Goal: Task Accomplishment & Management: Manage account settings

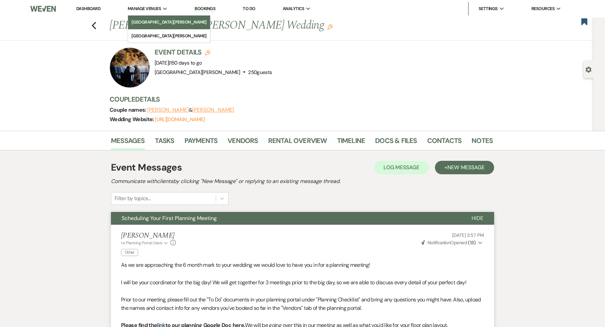
click at [145, 23] on li "[GEOGRAPHIC_DATA][PERSON_NAME]" at bounding box center [168, 22] width 75 height 7
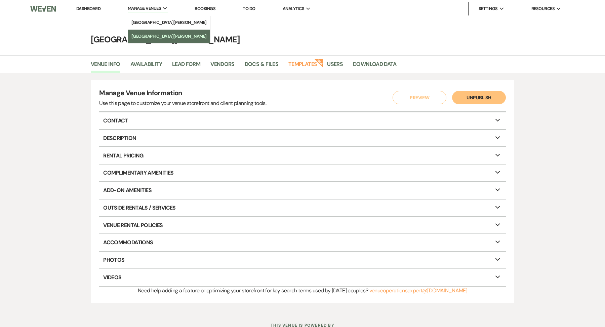
click at [151, 38] on li "[GEOGRAPHIC_DATA][PERSON_NAME]" at bounding box center [168, 36] width 75 height 7
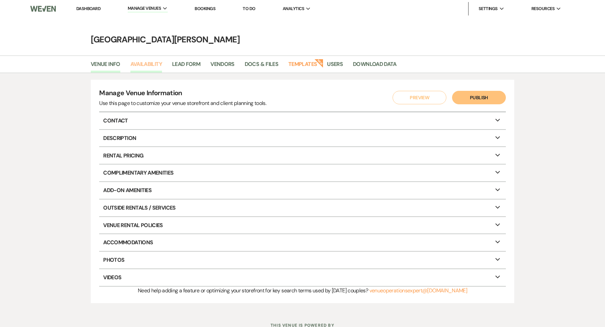
click at [150, 67] on link "Availability" at bounding box center [146, 66] width 32 height 13
select select "3"
select select "2026"
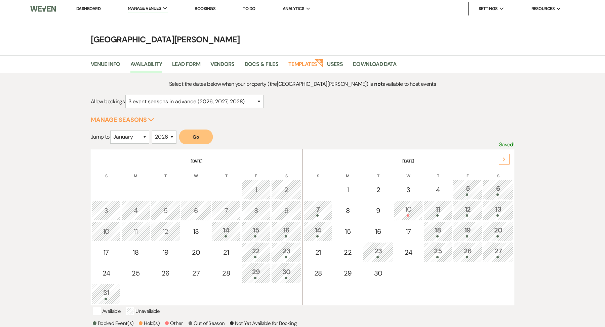
click at [477, 208] on div "12" at bounding box center [468, 210] width 22 height 12
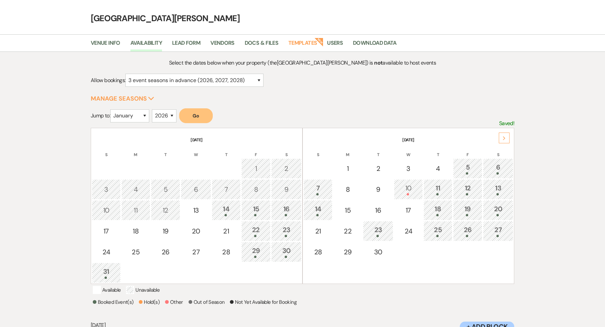
scroll to position [90, 0]
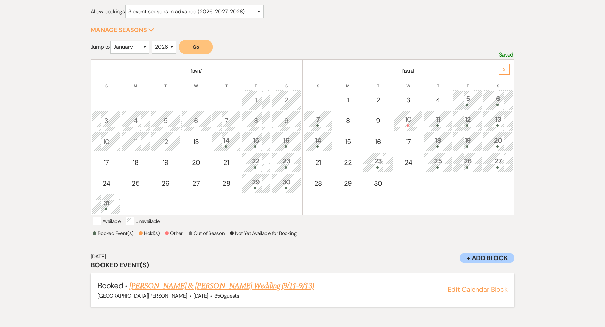
click at [238, 292] on link "Purnima Kumar & Podolak's Wedding (9/11-9/13)" at bounding box center [221, 286] width 185 height 12
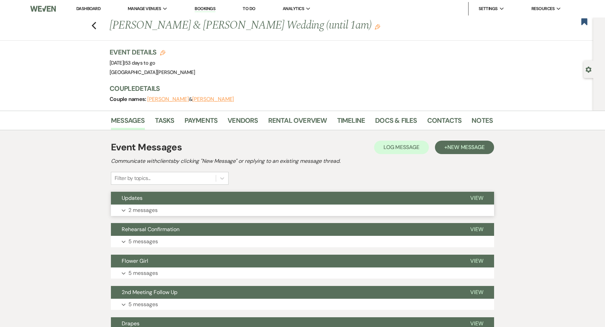
click at [245, 200] on button "Updates" at bounding box center [285, 198] width 349 height 13
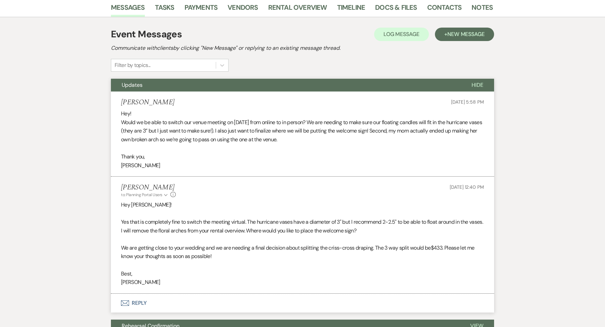
scroll to position [114, 0]
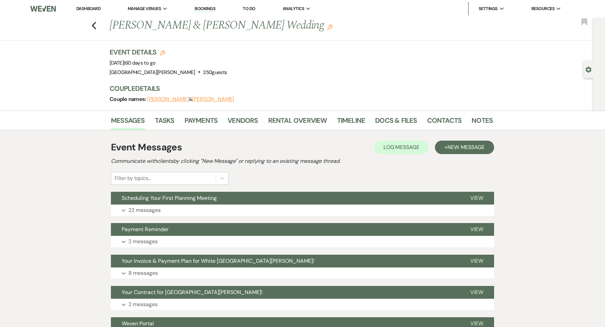
click at [279, 216] on div "Event Messages Log Log Message + New Message Communicate with clients by clicki…" at bounding box center [302, 241] width 383 height 208
click at [279, 207] on button "Expand 22 messages" at bounding box center [302, 209] width 383 height 11
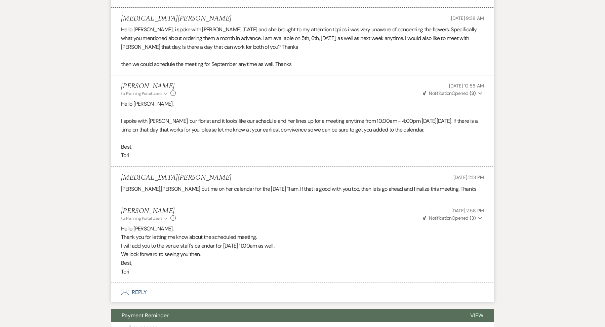
scroll to position [1411, 0]
click at [279, 207] on div "Tori Sipes to: Planning Portal Users Expand Info Aug 06, 2025, 2:58 PM Weven Ch…" at bounding box center [302, 214] width 363 height 14
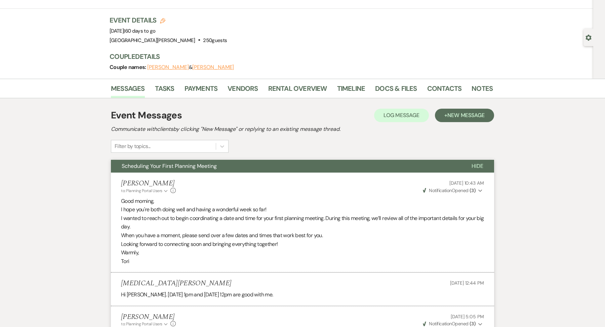
scroll to position [0, 0]
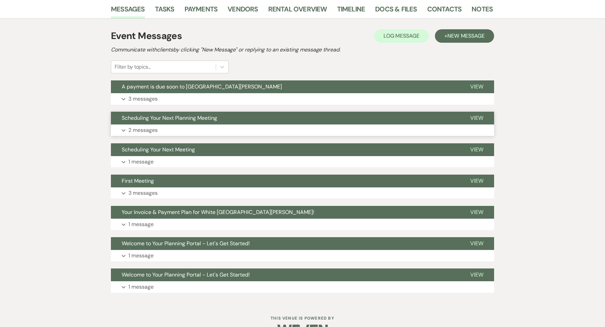
click at [204, 127] on button "Expand 2 messages" at bounding box center [302, 129] width 383 height 11
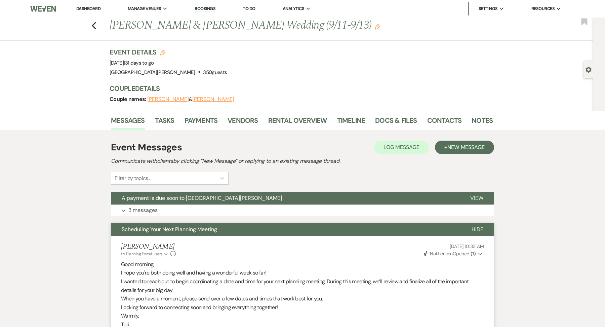
click at [461, 121] on li "Contacts" at bounding box center [449, 122] width 45 height 16
click at [451, 120] on link "Contacts" at bounding box center [444, 122] width 35 height 15
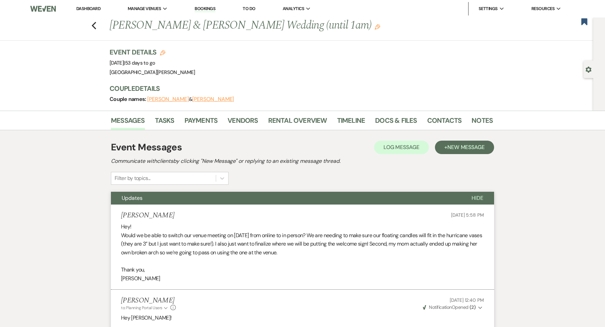
click at [99, 9] on link "Dashboard" at bounding box center [88, 9] width 24 height 6
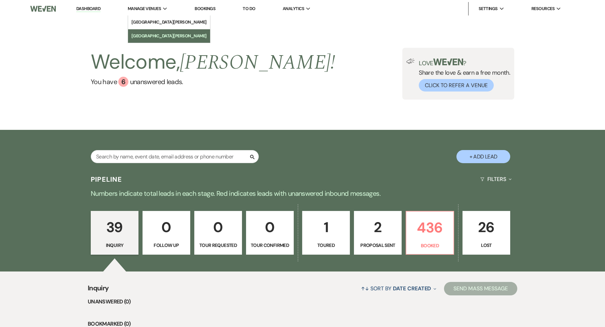
click at [154, 34] on li "[GEOGRAPHIC_DATA][PERSON_NAME]" at bounding box center [168, 36] width 75 height 7
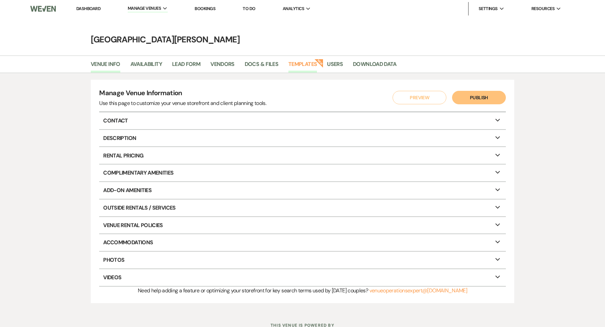
click at [311, 64] on link "Templates" at bounding box center [302, 66] width 29 height 13
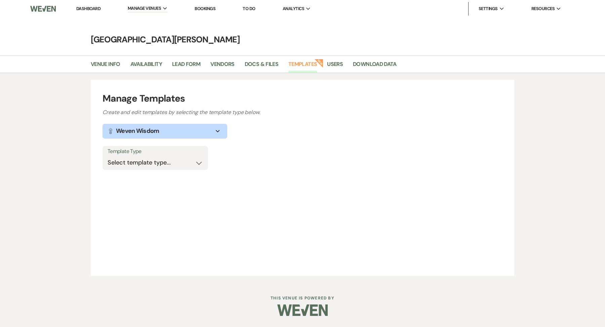
click at [182, 152] on label "Template Type" at bounding box center [155, 152] width 95 height 10
click at [179, 164] on select "Select template type... Task List Message Templates Payment Plan Inventory Item…" at bounding box center [155, 162] width 95 height 13
select select "Inventory Items"
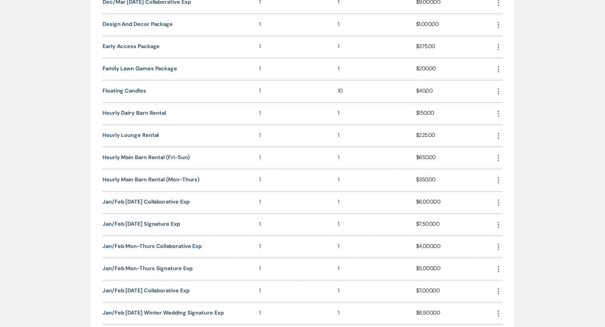
scroll to position [592, 0]
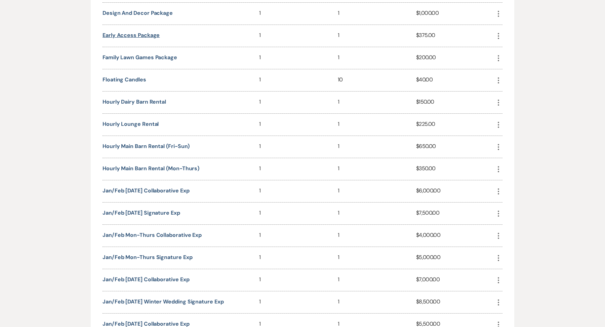
click at [159, 34] on button "Early Access Package" at bounding box center [131, 35] width 57 height 5
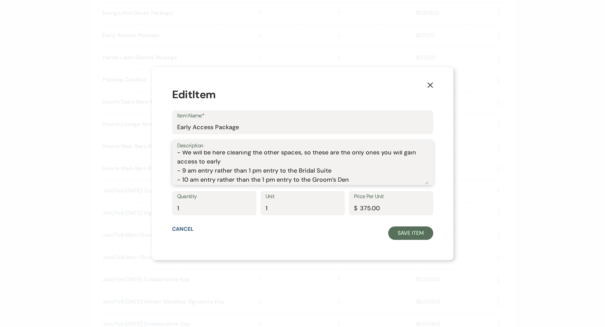
scroll to position [0, 0]
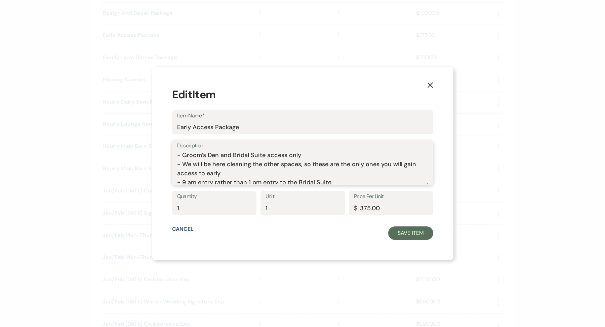
drag, startPoint x: 359, startPoint y: 177, endPoint x: 181, endPoint y: 144, distance: 180.9
click at [181, 144] on div "X Edit Item Item Name* Early Access Package Description - Groom’s Den and Brida…" at bounding box center [303, 163] width 302 height 193
